Goal: Task Accomplishment & Management: Complete application form

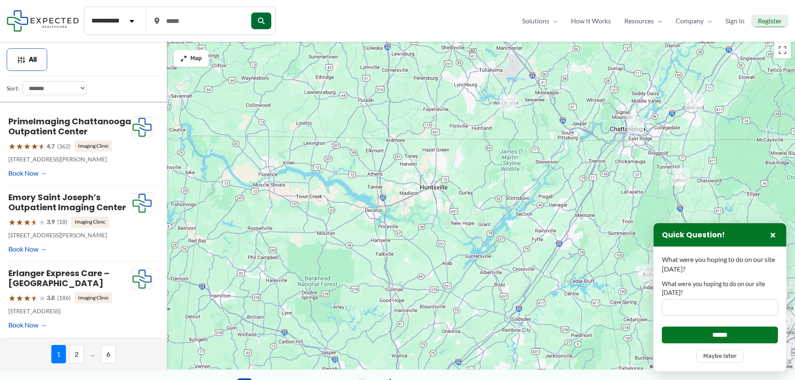
click at [776, 22] on span "Register" at bounding box center [769, 21] width 24 height 13
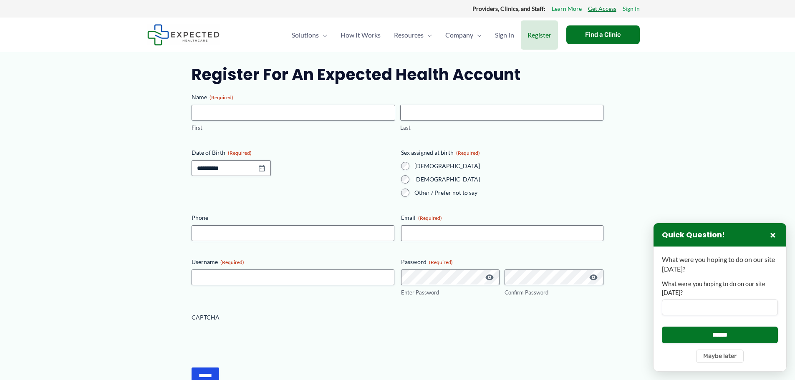
click at [605, 9] on link "Get Access" at bounding box center [602, 8] width 28 height 11
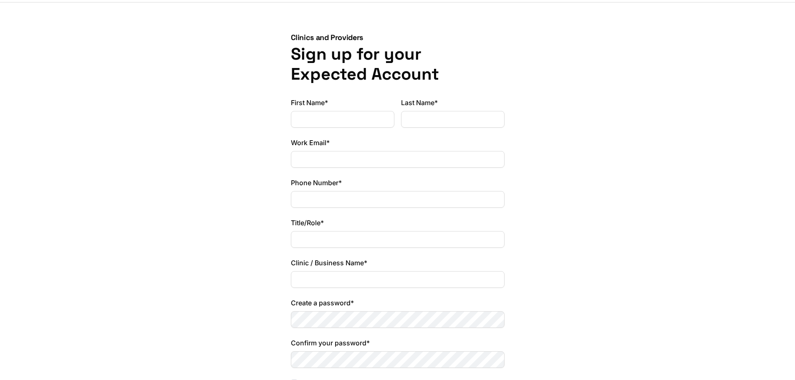
scroll to position [42, 0]
